Goal: Check status

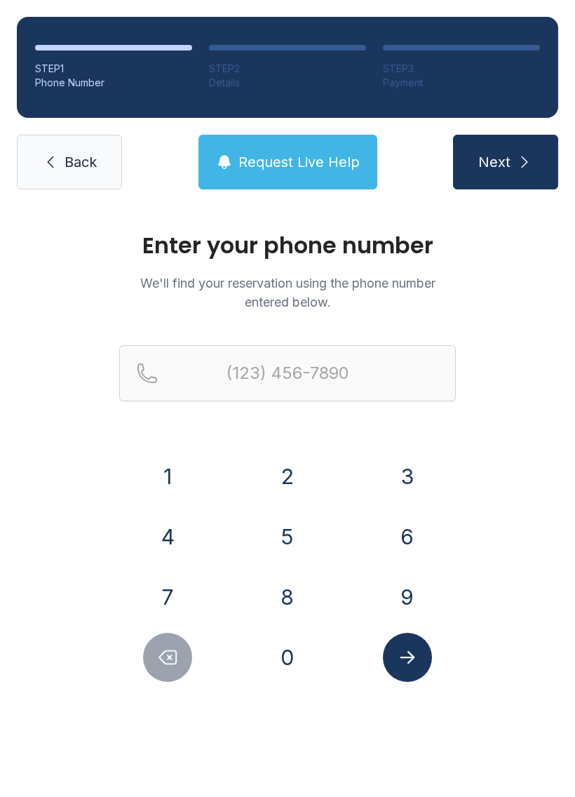
click at [185, 605] on button "7" at bounding box center [167, 596] width 49 height 49
click at [304, 673] on button "0" at bounding box center [287, 657] width 49 height 49
click at [184, 531] on button "4" at bounding box center [167, 536] width 49 height 49
click at [177, 600] on button "7" at bounding box center [167, 596] width 49 height 49
click at [176, 600] on button "7" at bounding box center [167, 596] width 49 height 49
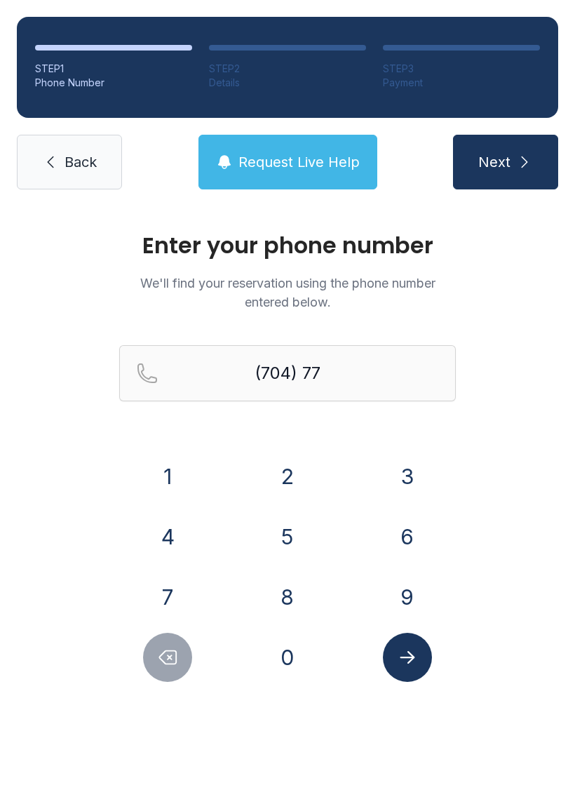
click at [417, 488] on button "3" at bounding box center [407, 476] width 49 height 49
click at [180, 591] on button "7" at bounding box center [167, 596] width 49 height 49
click at [187, 537] on button "4" at bounding box center [167, 536] width 49 height 49
click at [293, 661] on button "0" at bounding box center [287, 657] width 49 height 49
click at [418, 459] on button "3" at bounding box center [407, 476] width 49 height 49
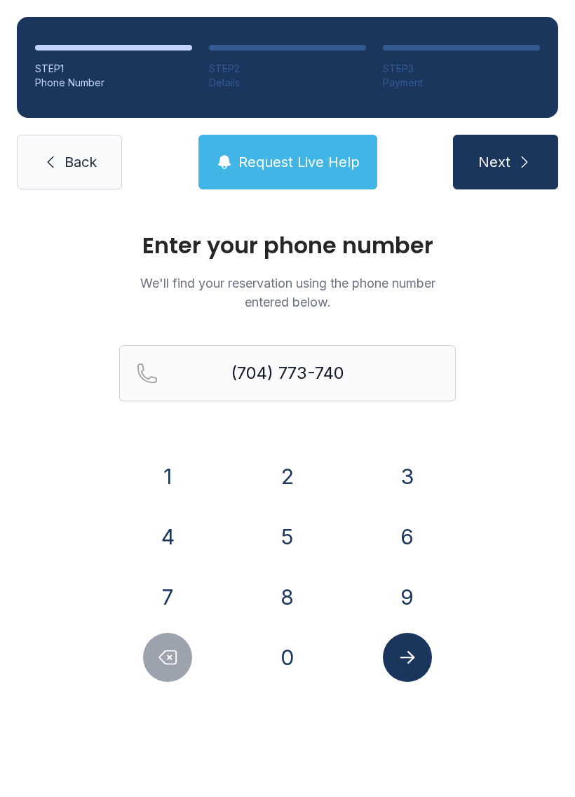
type input "[PHONE_NUMBER]"
click at [421, 674] on button "Submit lookup form" at bounding box center [407, 657] width 49 height 49
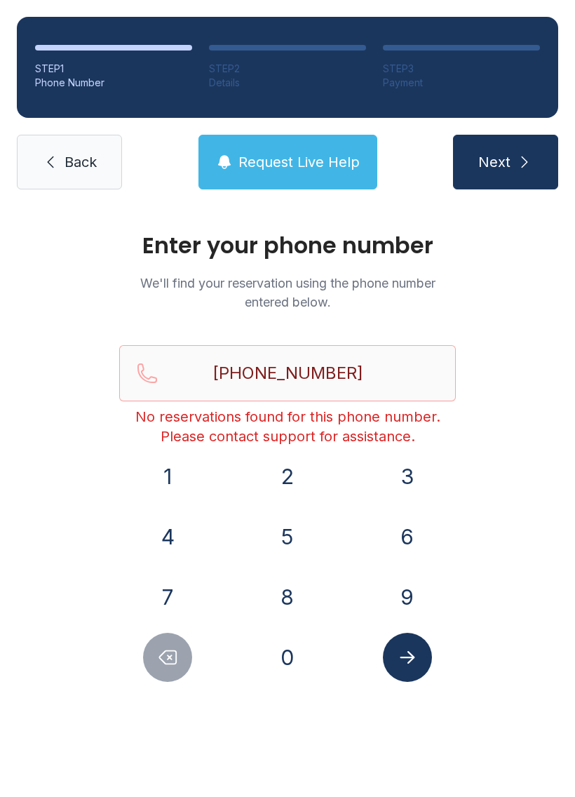
click at [504, 160] on span "Next" at bounding box center [494, 162] width 32 height 20
click at [315, 165] on span "Request Live Help" at bounding box center [298, 162] width 121 height 20
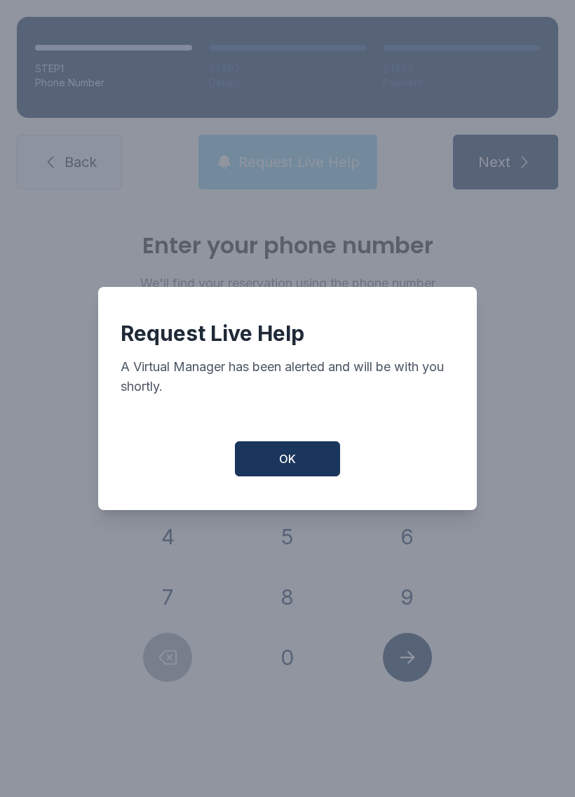
click at [306, 476] on button "OK" at bounding box center [287, 458] width 105 height 35
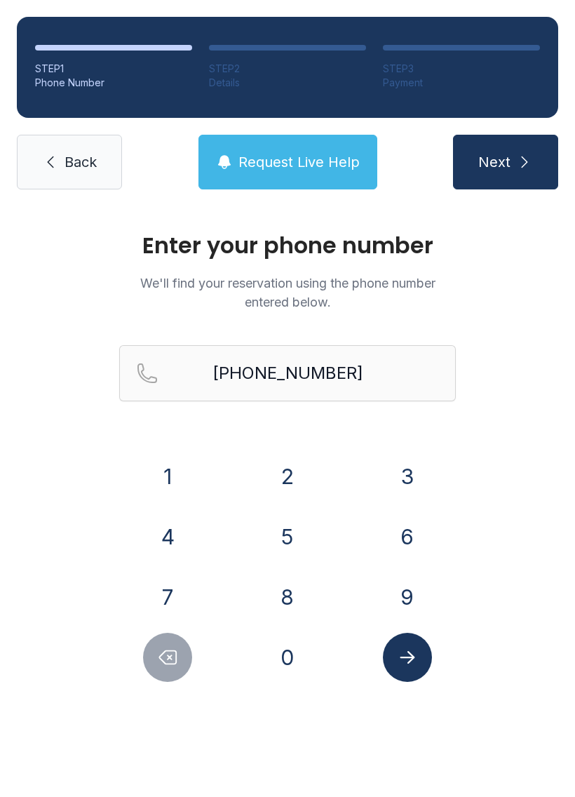
click at [418, 656] on button "Submit lookup form" at bounding box center [407, 657] width 49 height 49
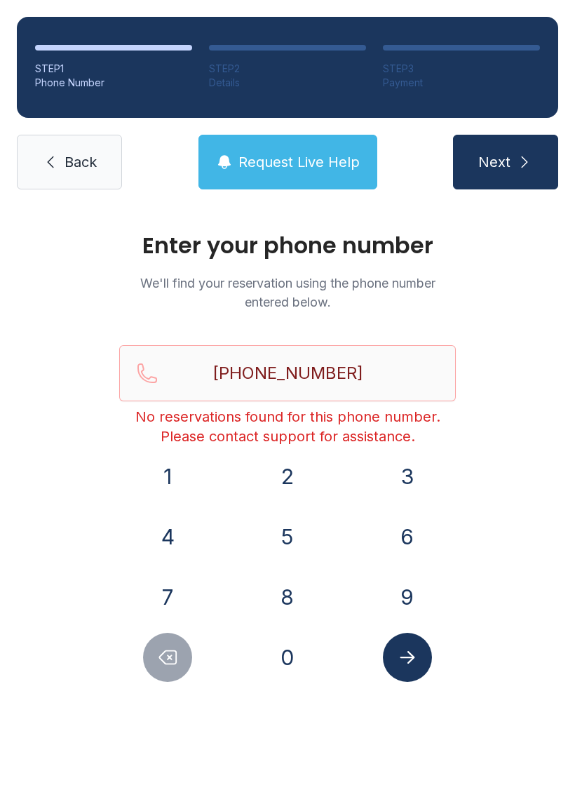
click at [287, 154] on span "Request Live Help" at bounding box center [298, 162] width 121 height 20
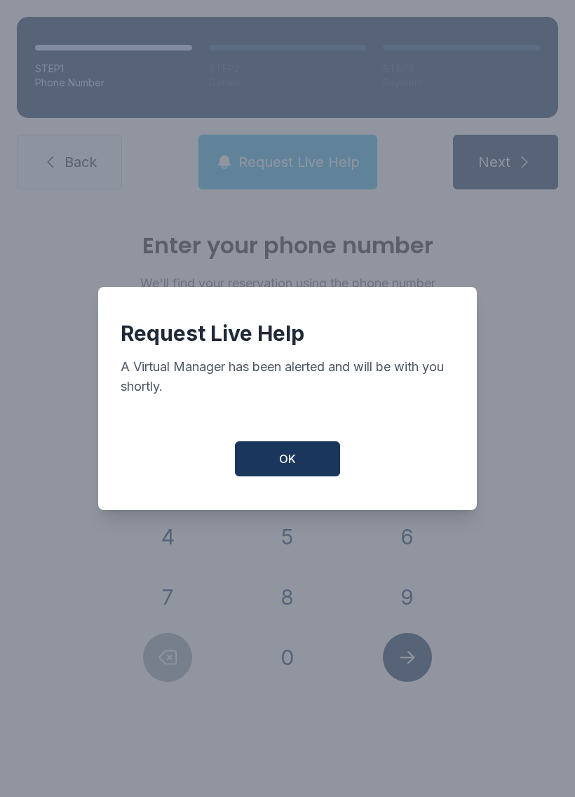
click at [292, 453] on button "OK" at bounding box center [287, 458] width 105 height 35
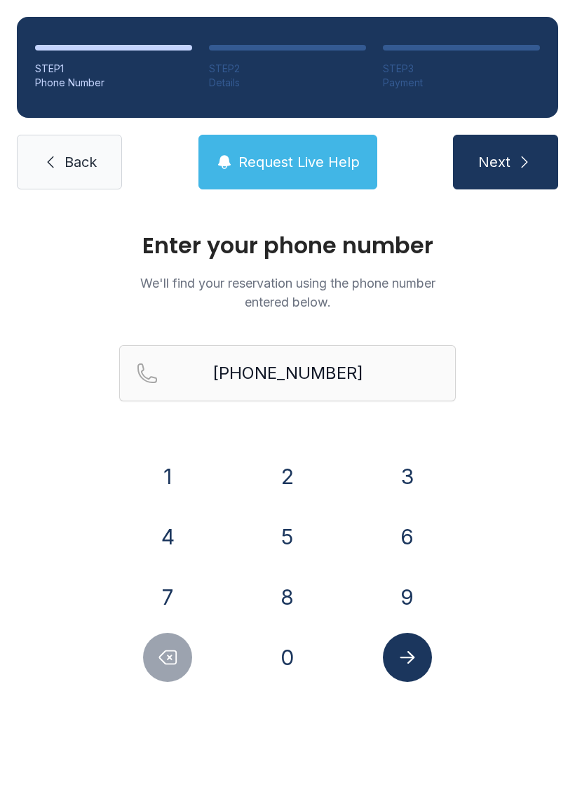
click at [90, 149] on link "Back" at bounding box center [69, 162] width 105 height 55
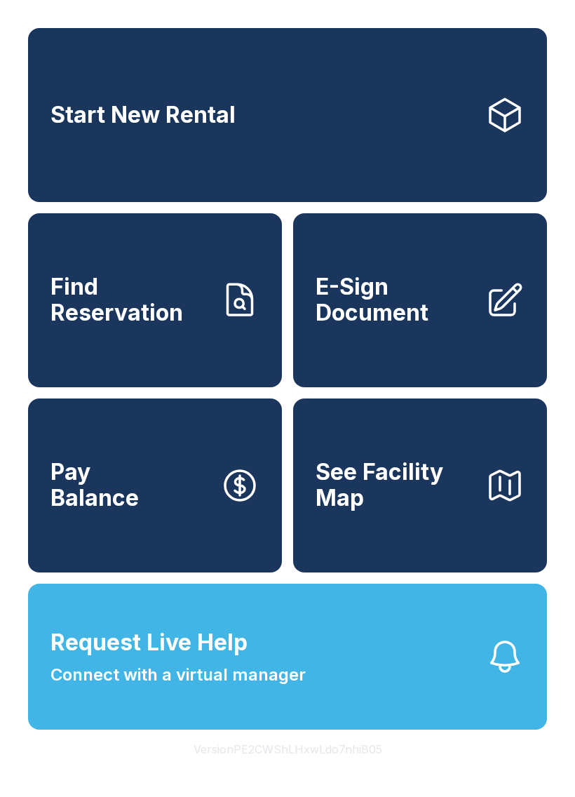
click at [323, 694] on button "Request Live Help Connect with a virtual manager" at bounding box center [287, 657] width 519 height 146
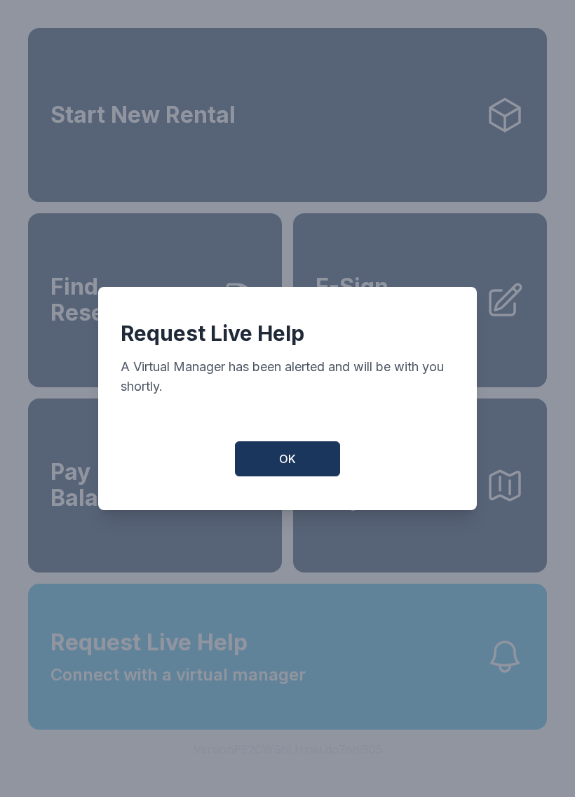
click at [288, 467] on span "OK" at bounding box center [287, 458] width 17 height 17
